Goal: Task Accomplishment & Management: Manage account settings

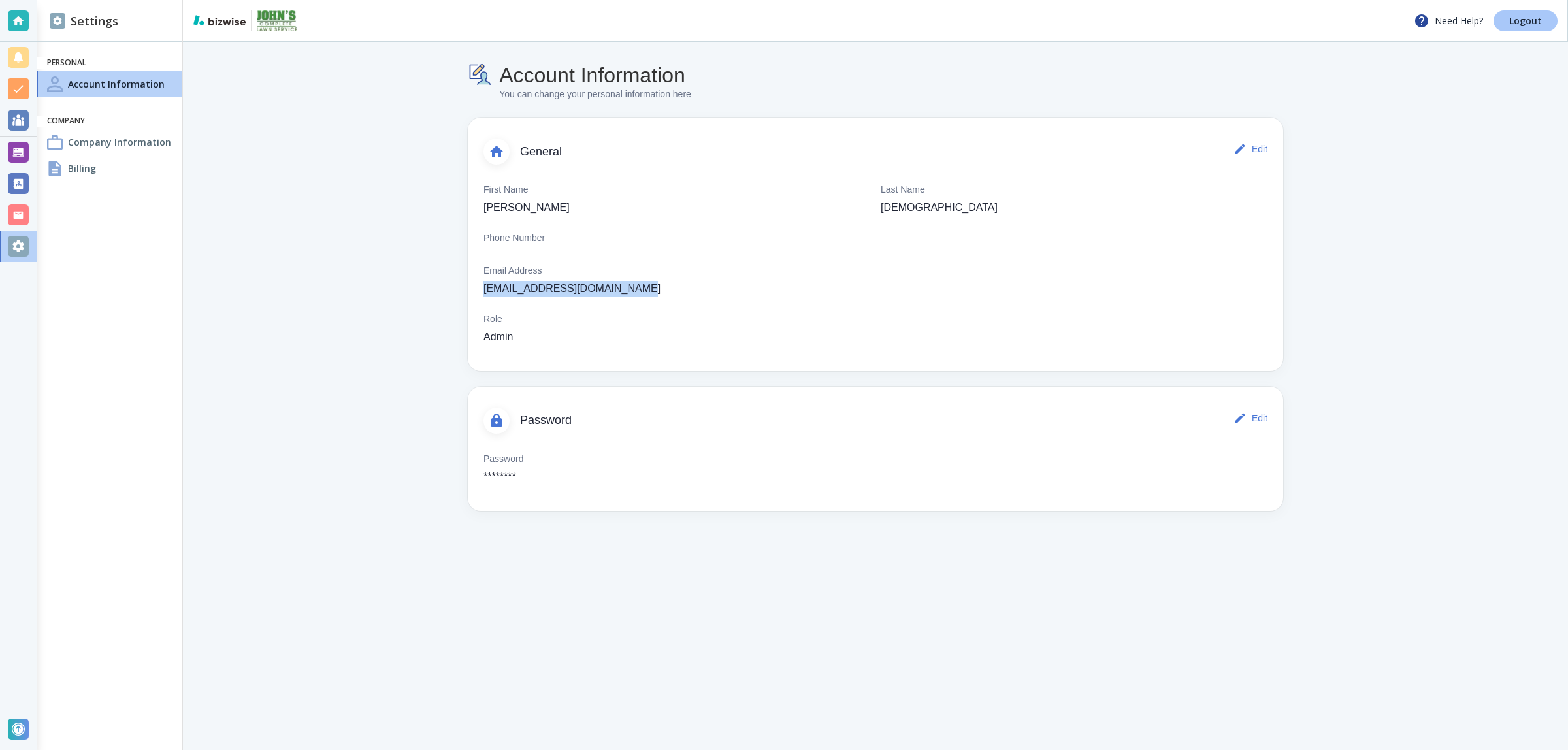
click at [1536, 23] on p "Logout" at bounding box center [1526, 20] width 33 height 9
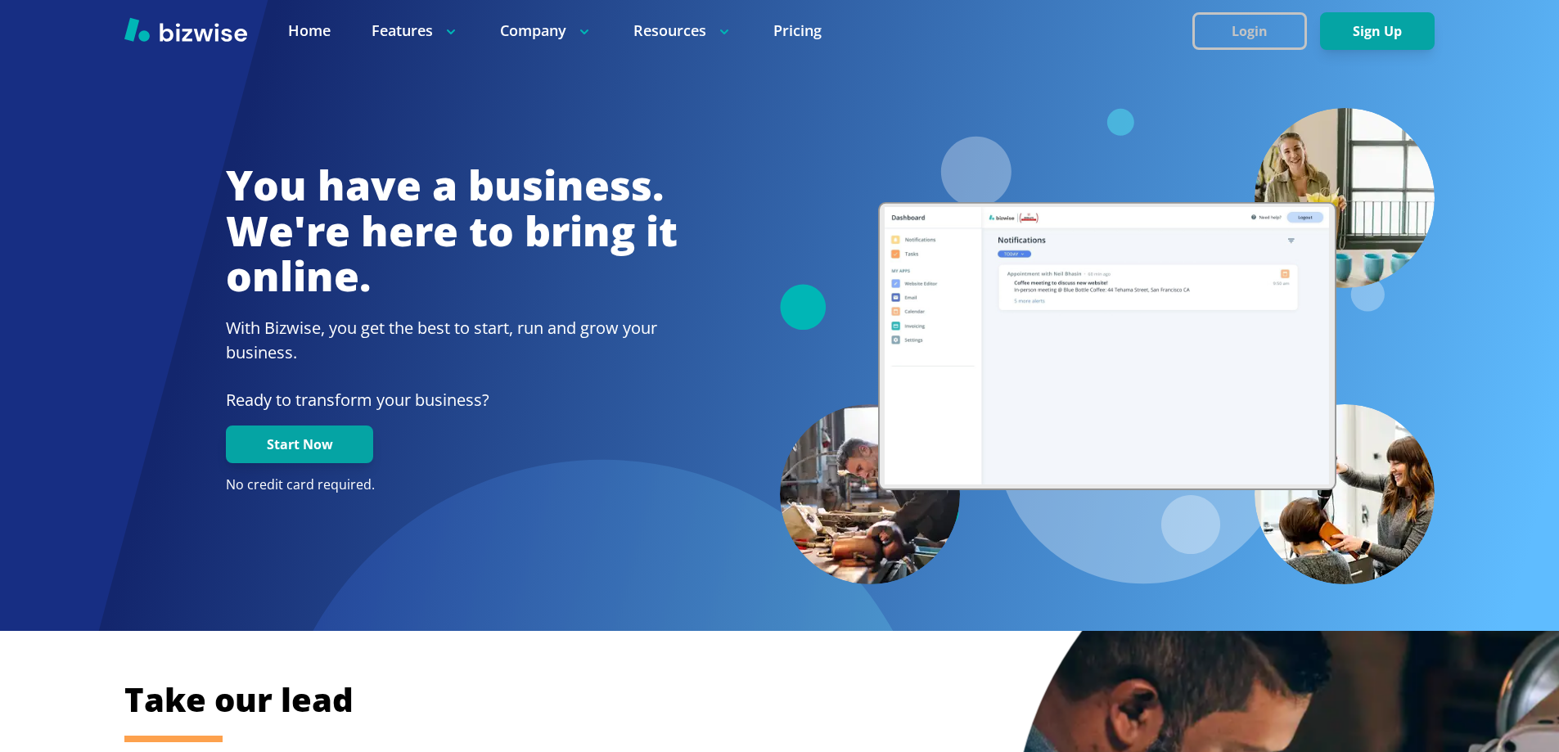
click at [1244, 38] on button "Login" at bounding box center [1249, 31] width 115 height 38
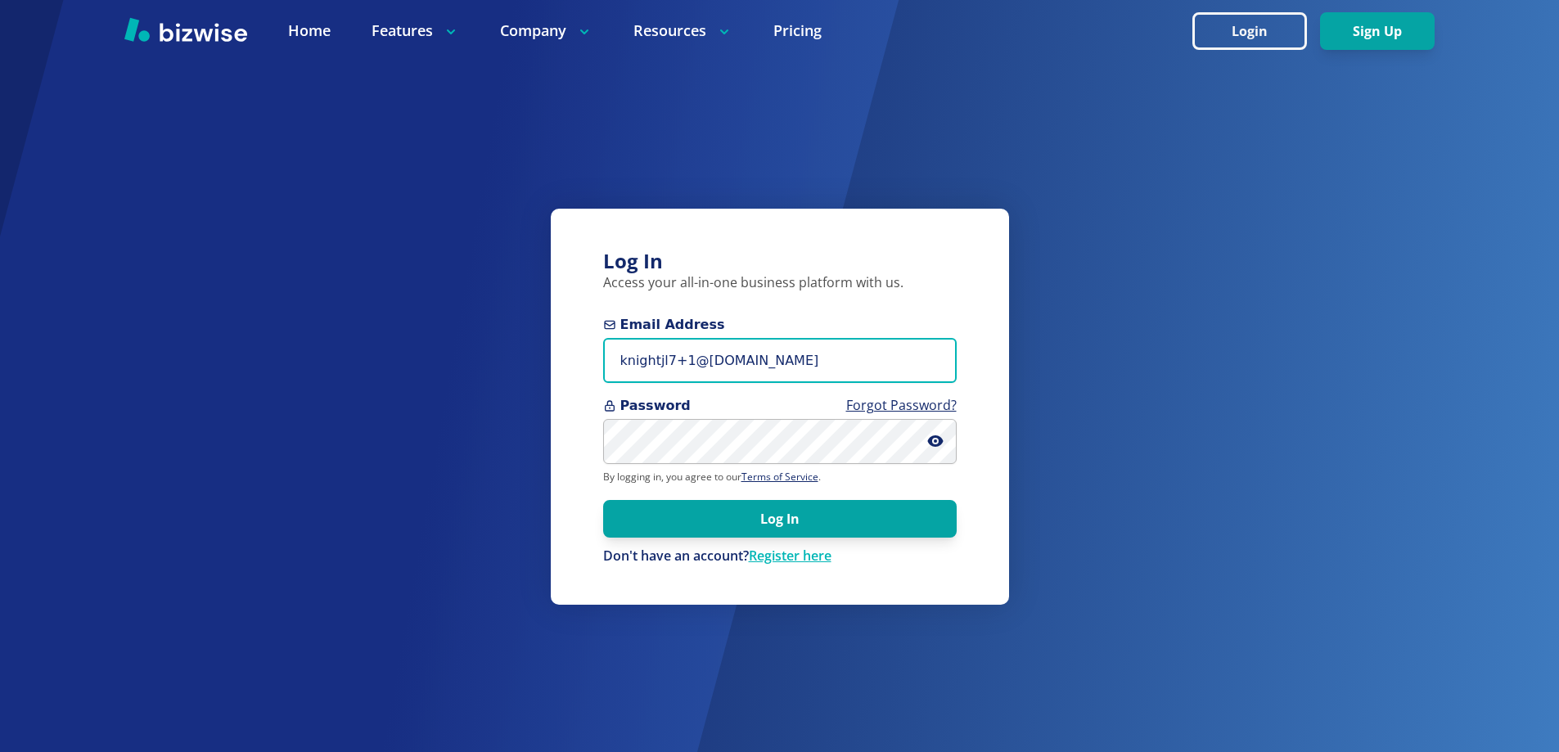
click at [771, 375] on input "knightjl7+1@[DOMAIN_NAME]" at bounding box center [780, 360] width 354 height 45
paste input "[EMAIL_ADDRESS][DOMAIN_NAME]"
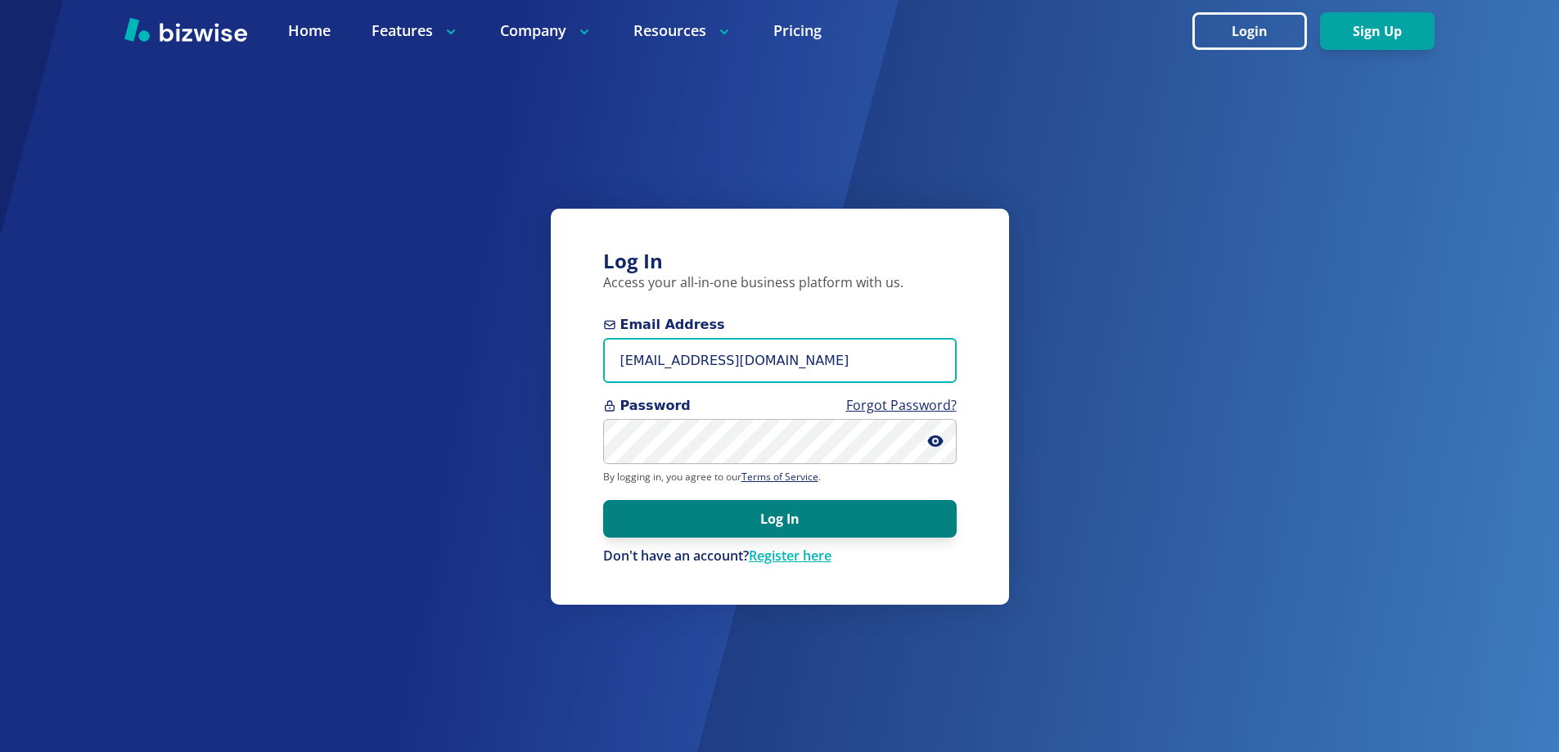
type input "[EMAIL_ADDRESS][DOMAIN_NAME]"
click at [677, 515] on button "Log In" at bounding box center [780, 519] width 354 height 38
